Goal: Information Seeking & Learning: Compare options

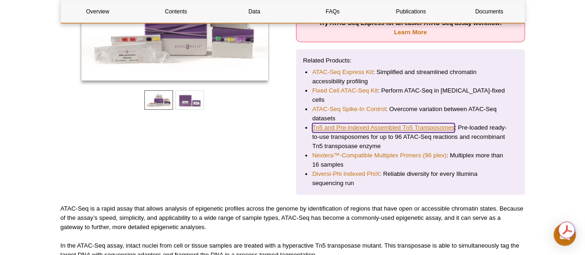
click at [351, 123] on link "Tn5 and Pre-indexed Assembled Tn5 Transposomes" at bounding box center [383, 127] width 142 height 9
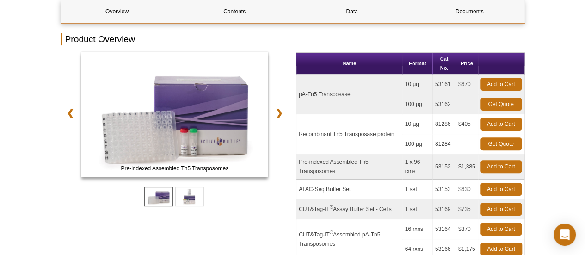
scroll to position [108, 0]
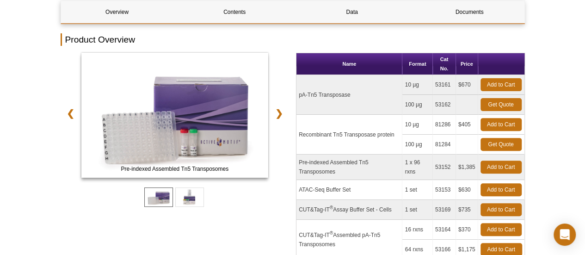
click at [320, 95] on td "pA-Tn5 Transposase" at bounding box center [350, 95] width 106 height 40
copy tr "pA-Tn5 Transposase"
click at [332, 135] on td "Recombinant Tn5 Transposase protein" at bounding box center [350, 135] width 106 height 40
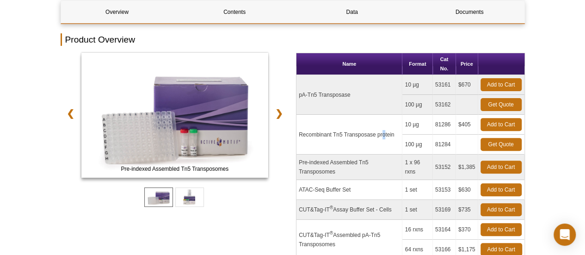
click at [332, 135] on td "Recombinant Tn5 Transposase protein" at bounding box center [350, 135] width 106 height 40
copy tr "Recombinant Tn5 Transposase protein"
